Goal: Entertainment & Leisure: Consume media (video, audio)

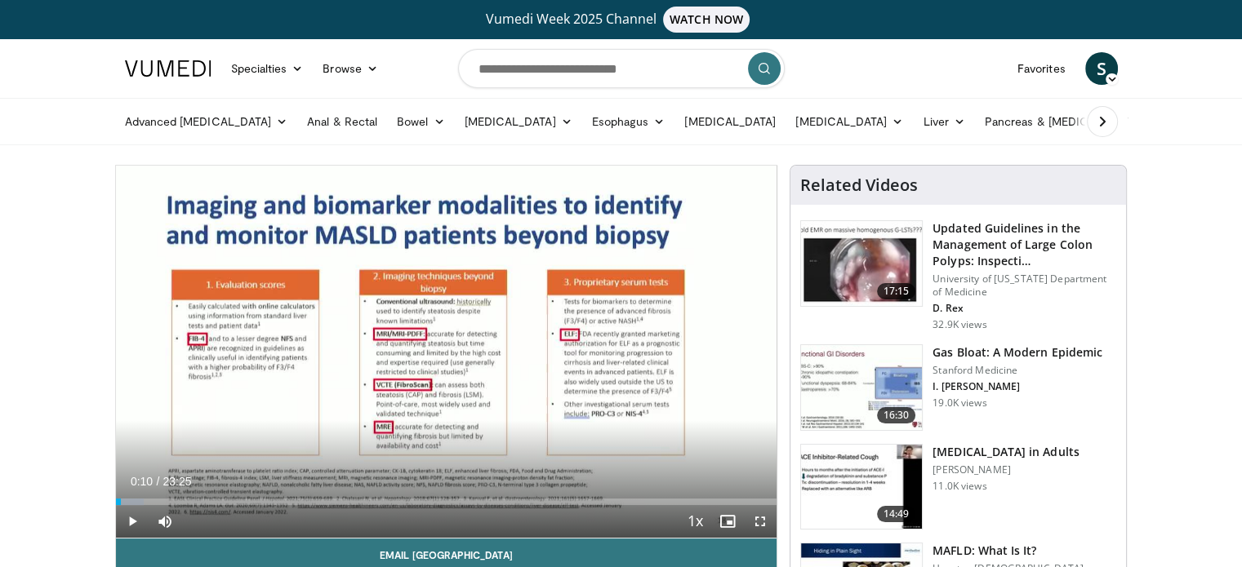
click at [130, 517] on span "Video Player" at bounding box center [132, 521] width 33 height 33
click at [757, 518] on span "Video Player" at bounding box center [760, 521] width 33 height 33
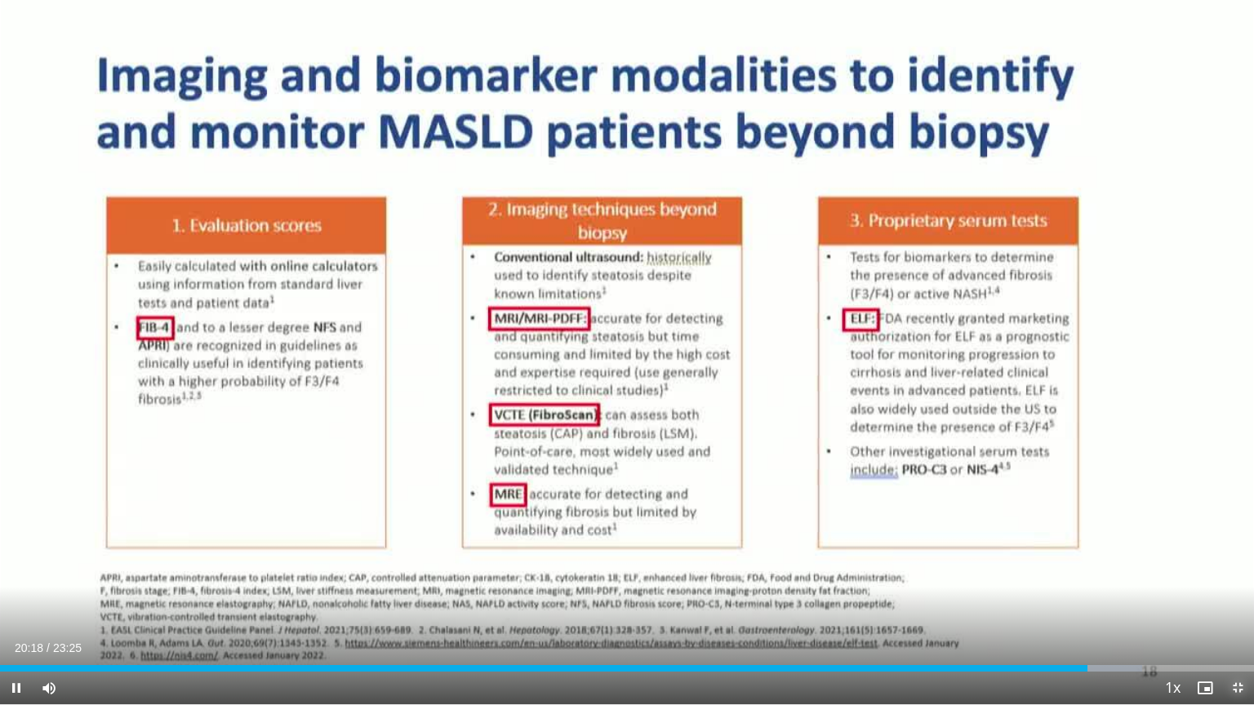
click at [1237, 566] on span "Video Player" at bounding box center [1237, 688] width 33 height 33
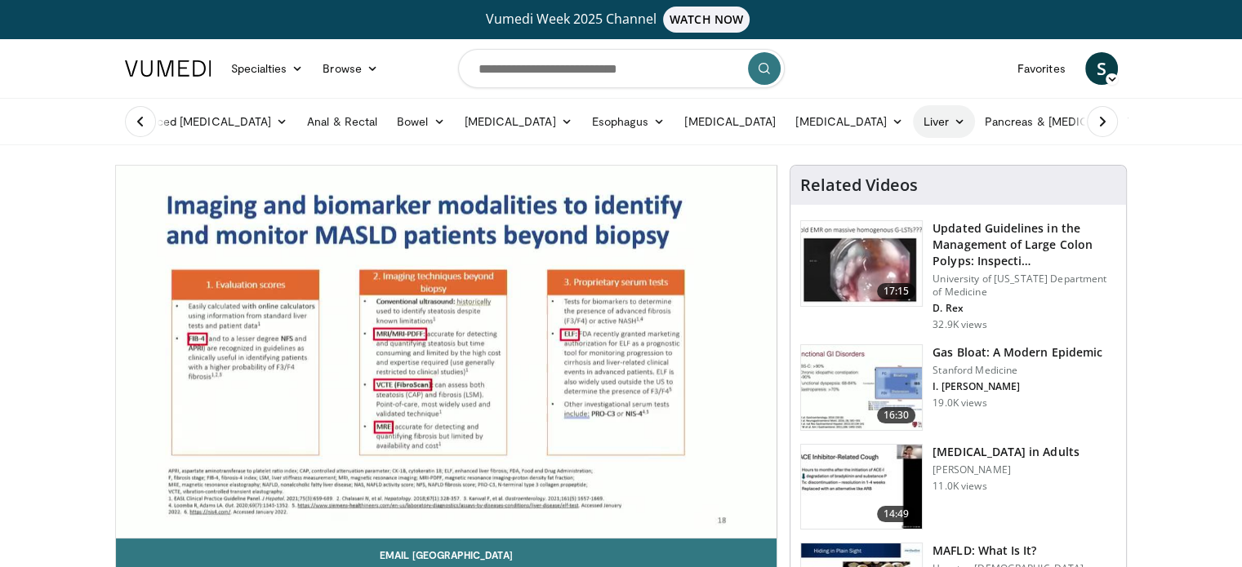
click at [913, 126] on link "Liver" at bounding box center [943, 121] width 61 height 33
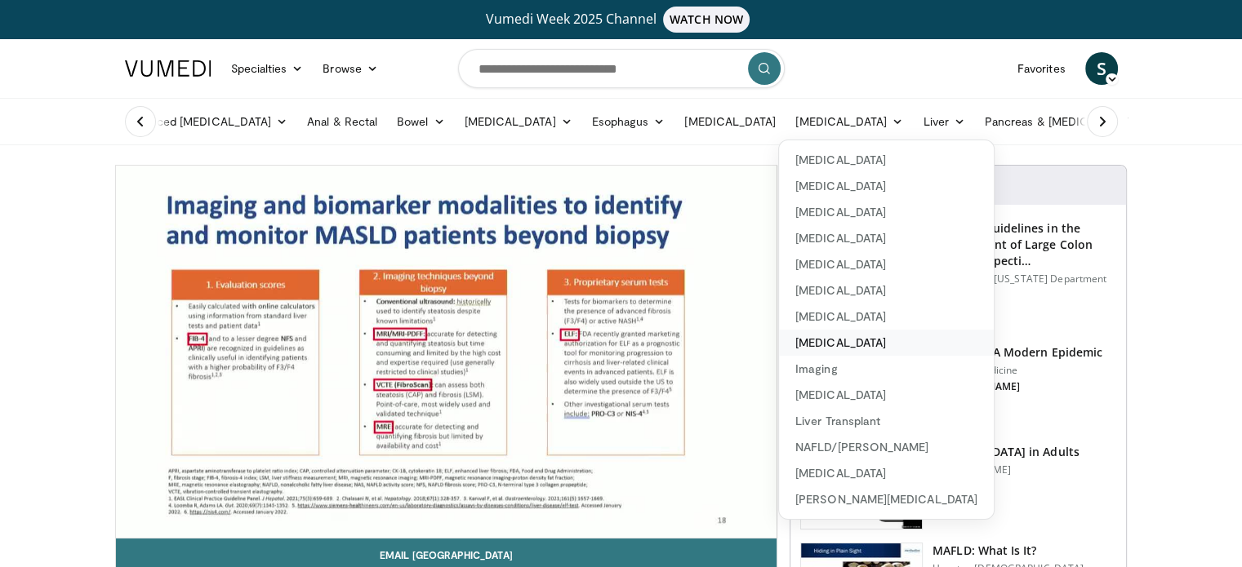
click at [779, 344] on link "[MEDICAL_DATA]" at bounding box center [886, 343] width 215 height 26
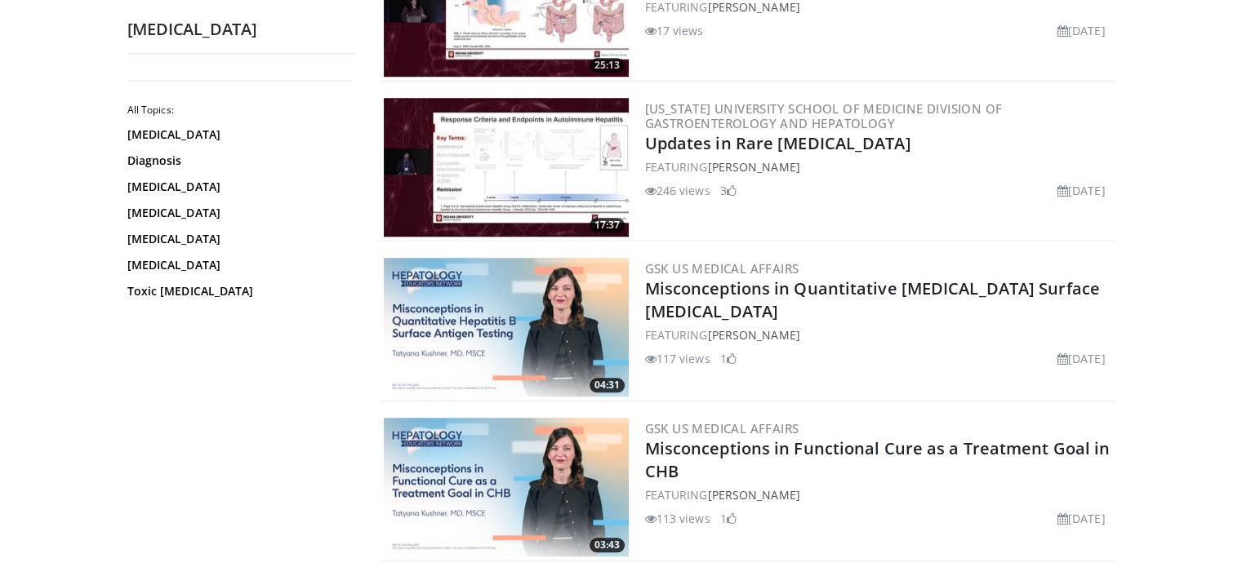
scroll to position [1247, 0]
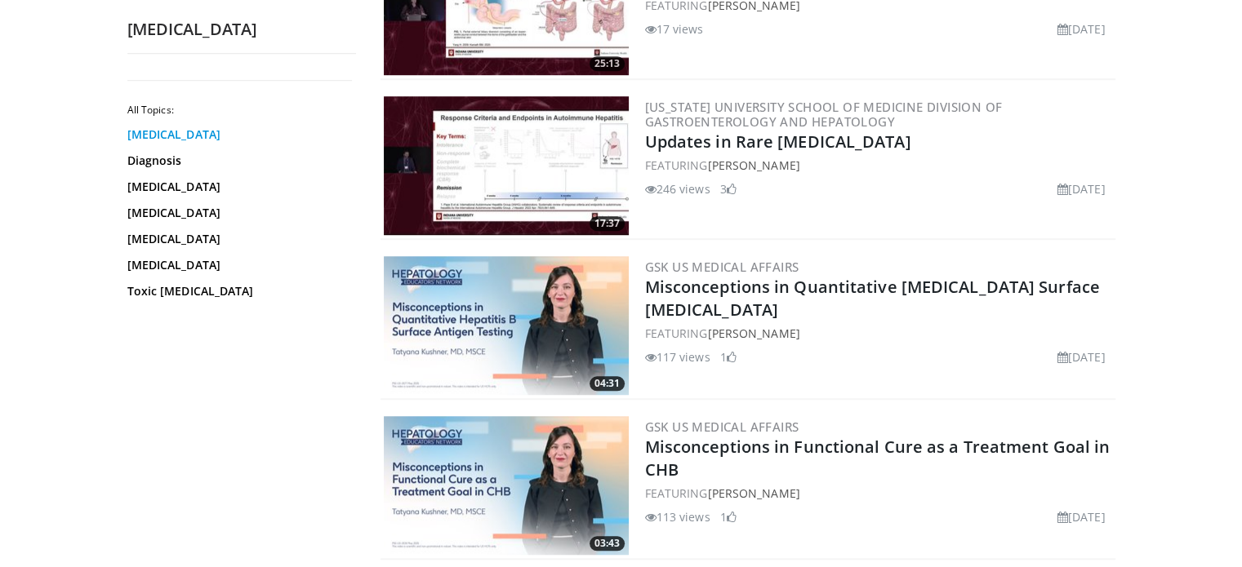
click at [170, 135] on link "Autoimmune Hepatitis" at bounding box center [237, 135] width 220 height 16
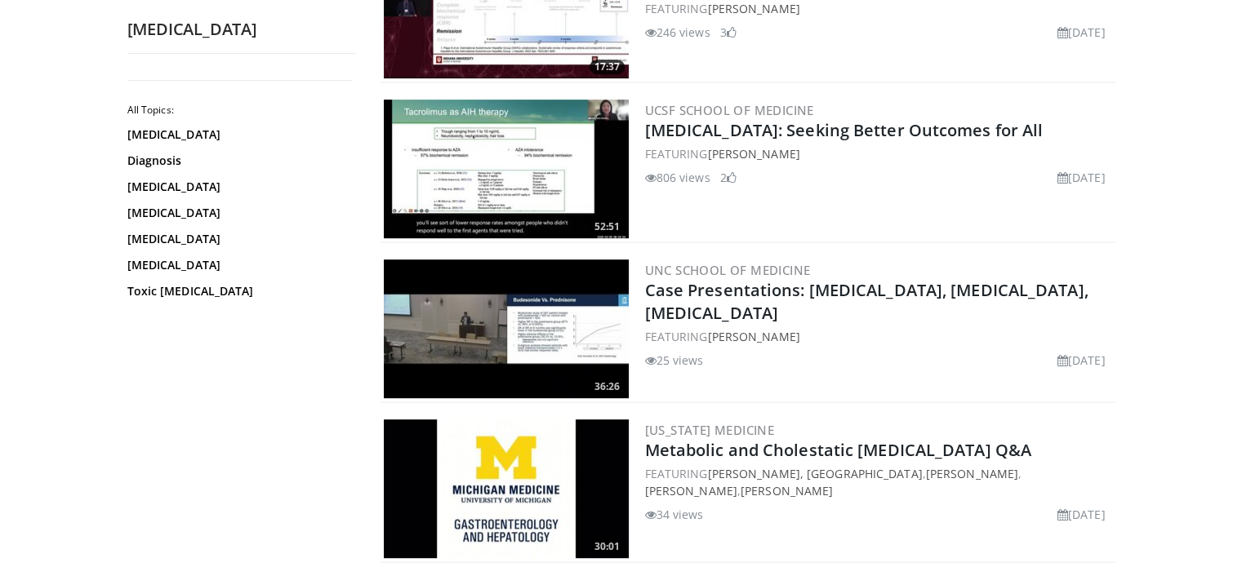
scroll to position [764, 0]
click at [495, 180] on img at bounding box center [506, 169] width 245 height 139
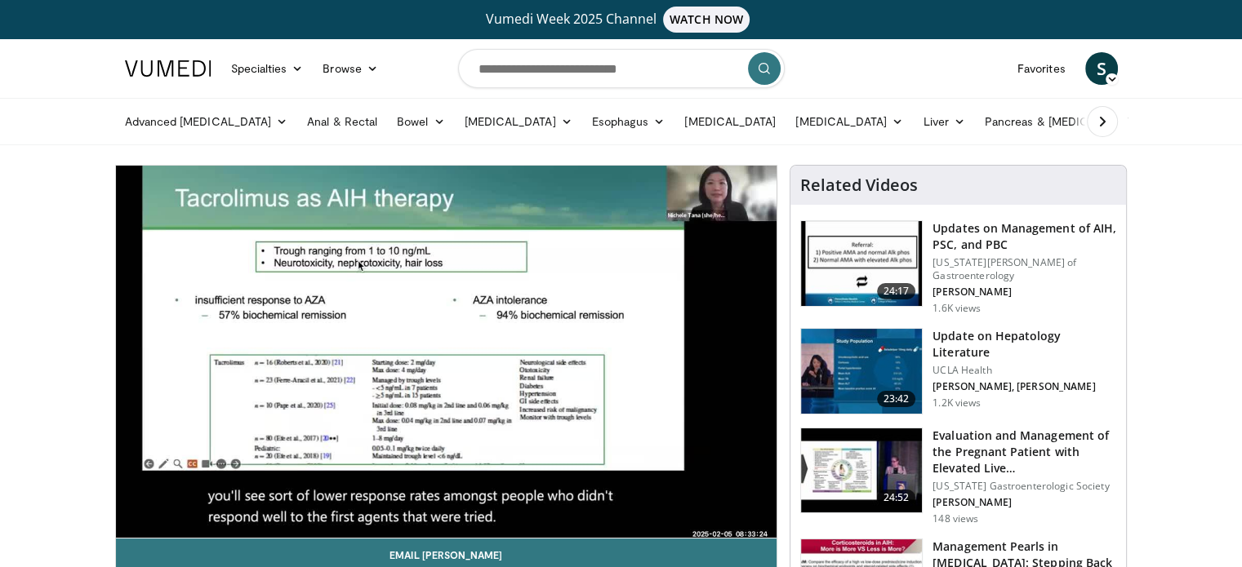
scroll to position [31, 0]
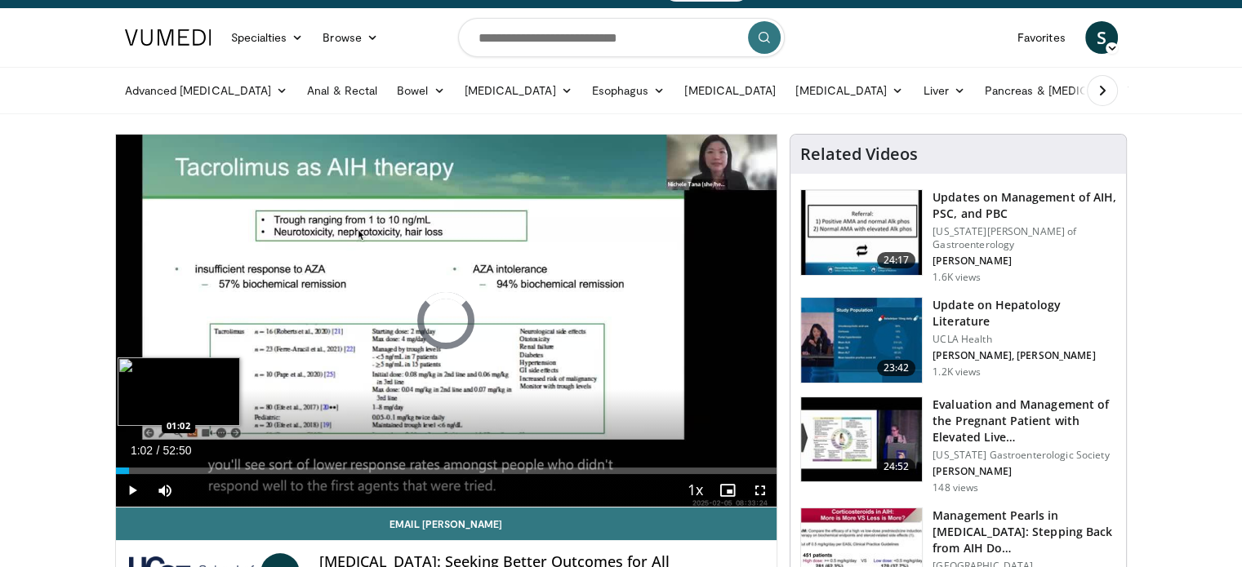
click at [127, 469] on div "Loaded : 1.56% 01:02 01:02" at bounding box center [446, 471] width 661 height 7
click at [143, 469] on div "Loaded : 4.07% 02:13 02:13" at bounding box center [446, 471] width 661 height 7
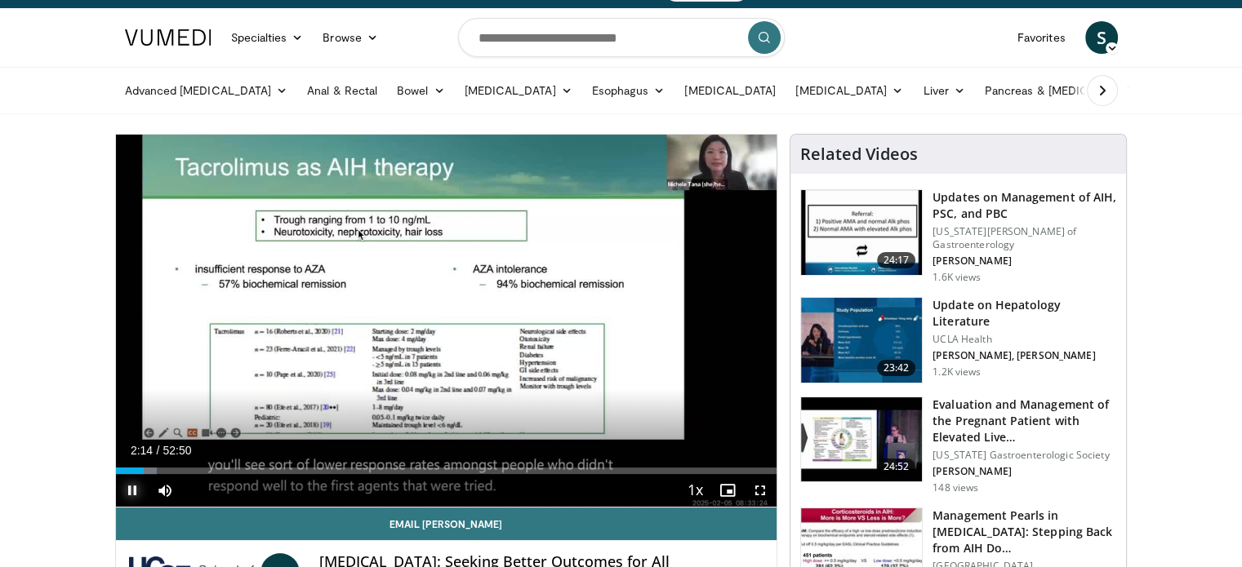
click at [131, 492] on span "Video Player" at bounding box center [132, 490] width 33 height 33
